Goal: Transaction & Acquisition: Purchase product/service

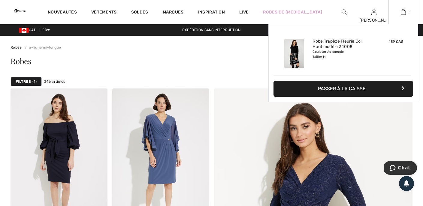
click at [297, 52] on img at bounding box center [294, 54] width 20 height 30
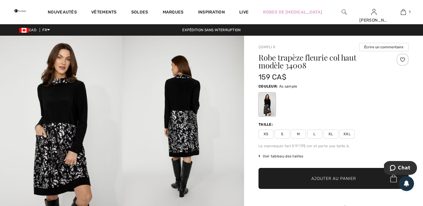
click at [296, 133] on span "M" at bounding box center [298, 134] width 15 height 9
click at [307, 179] on span "✔ Ajouté au panier" at bounding box center [324, 179] width 47 height 6
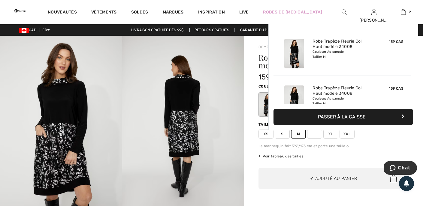
scroll to position [19, 0]
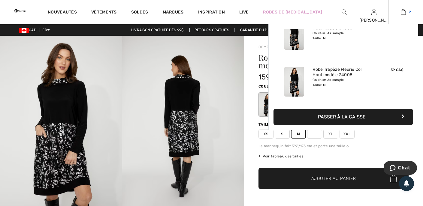
click at [403, 12] on img at bounding box center [403, 11] width 5 height 7
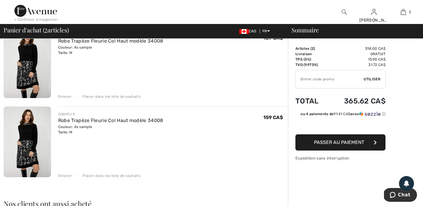
scroll to position [62, 0]
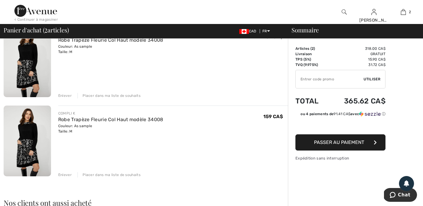
click at [64, 174] on div "Enlever" at bounding box center [65, 174] width 14 height 5
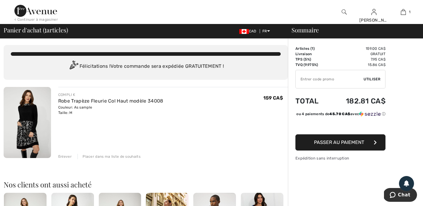
scroll to position [0, 0]
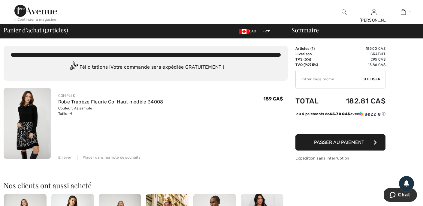
click at [353, 145] on span "Passer au paiement" at bounding box center [339, 143] width 50 height 6
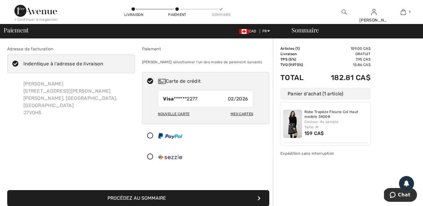
click at [245, 112] on div "Mes cartes" at bounding box center [241, 114] width 23 height 10
radio input "true"
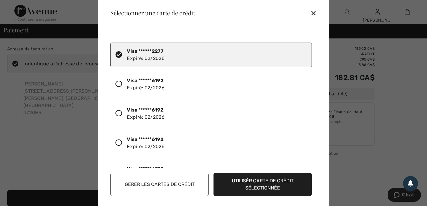
click at [160, 84] on div "Visa ******6192 Expiré: 02/2026" at bounding box center [146, 84] width 38 height 14
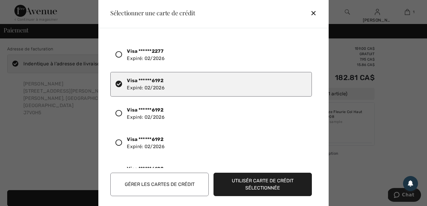
click at [268, 181] on button "Utilisér carte de crédit sélectionnée" at bounding box center [263, 184] width 98 height 23
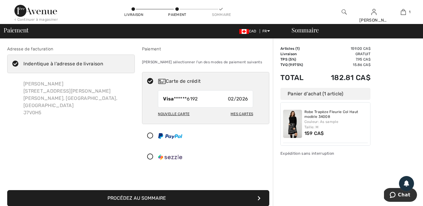
click at [193, 196] on button "Procédez au sommaire" at bounding box center [138, 198] width 262 height 16
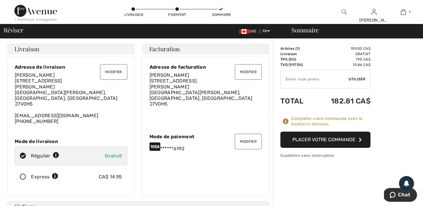
click at [325, 139] on button "Placer votre commande" at bounding box center [325, 140] width 90 height 16
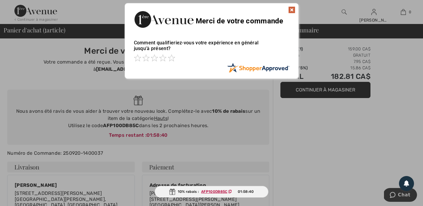
click at [293, 9] on img at bounding box center [291, 9] width 7 height 7
